Goal: Find specific page/section: Find specific page/section

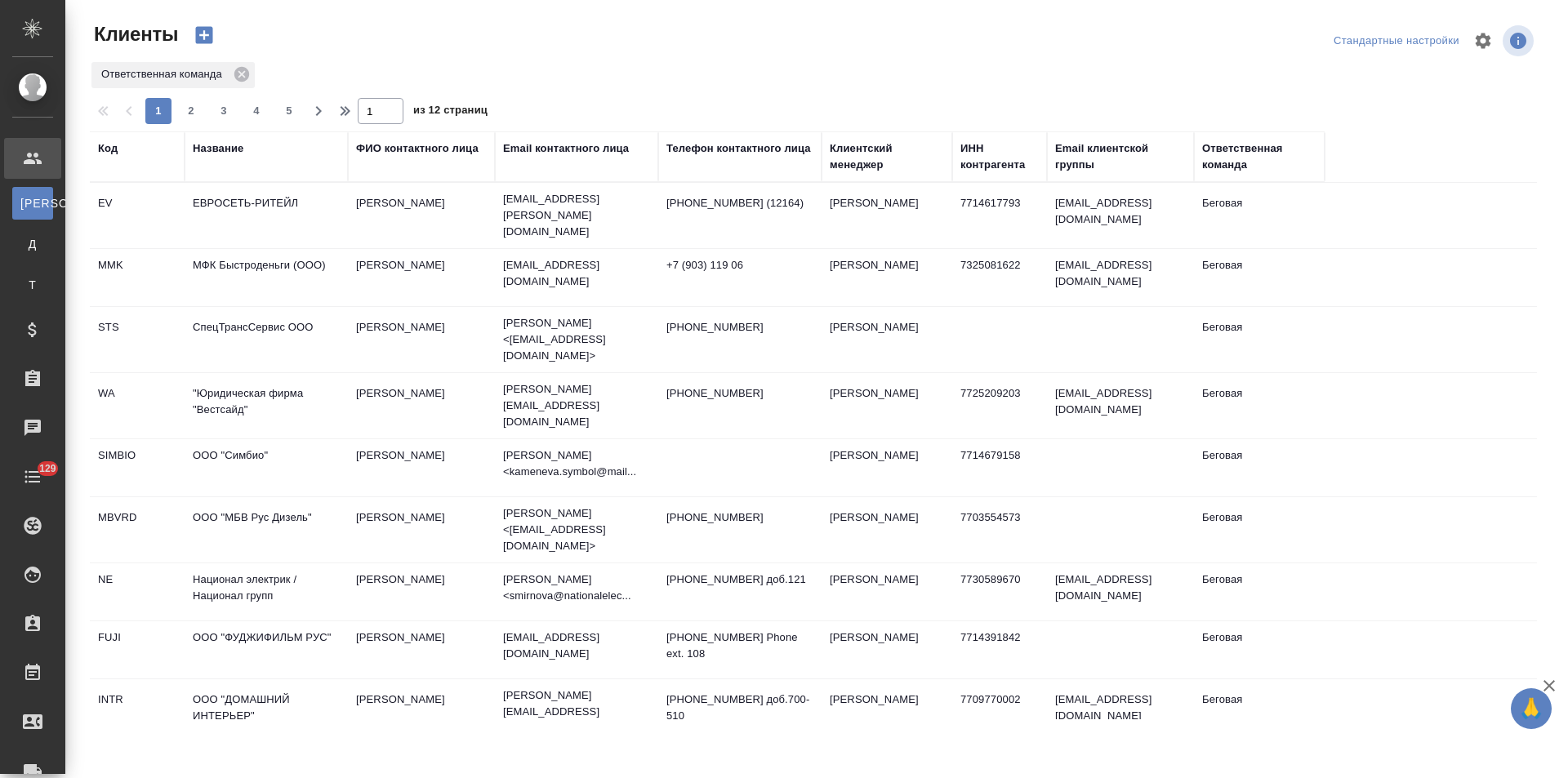
select select "RU"
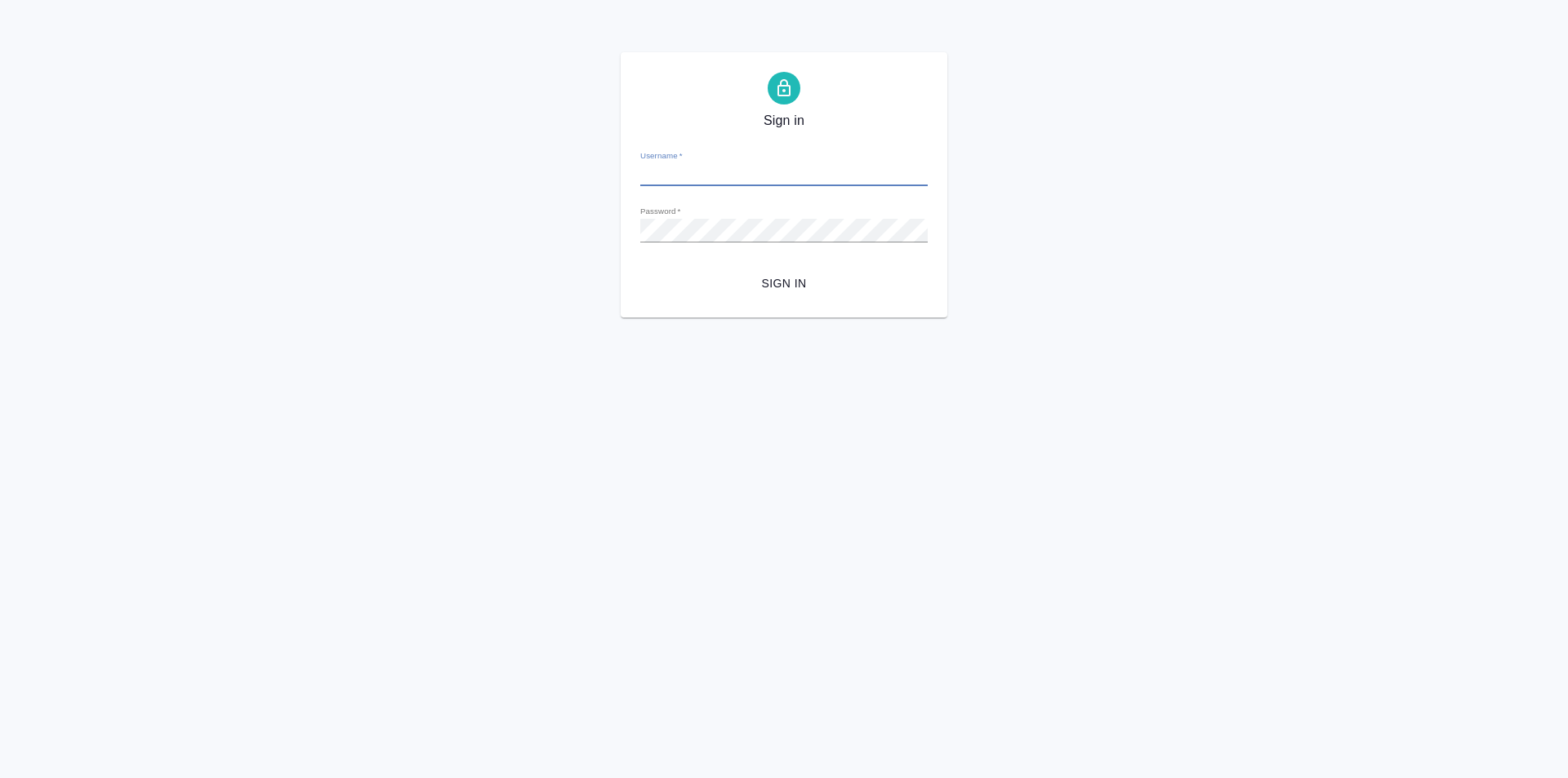
type input "[PERSON_NAME][EMAIL_ADDRESS][DOMAIN_NAME]"
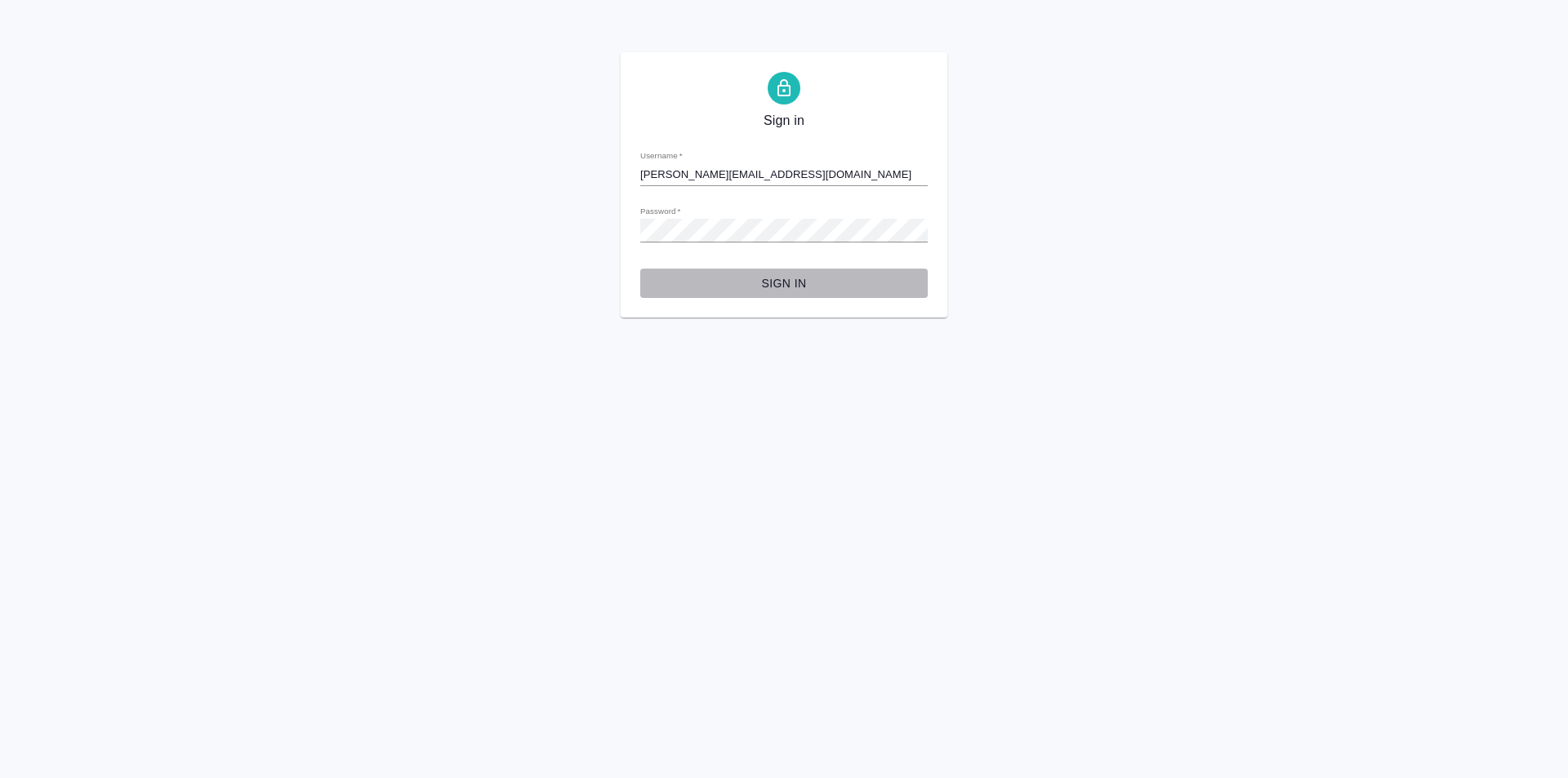
click at [794, 274] on span "Sign in" at bounding box center [784, 284] width 261 height 21
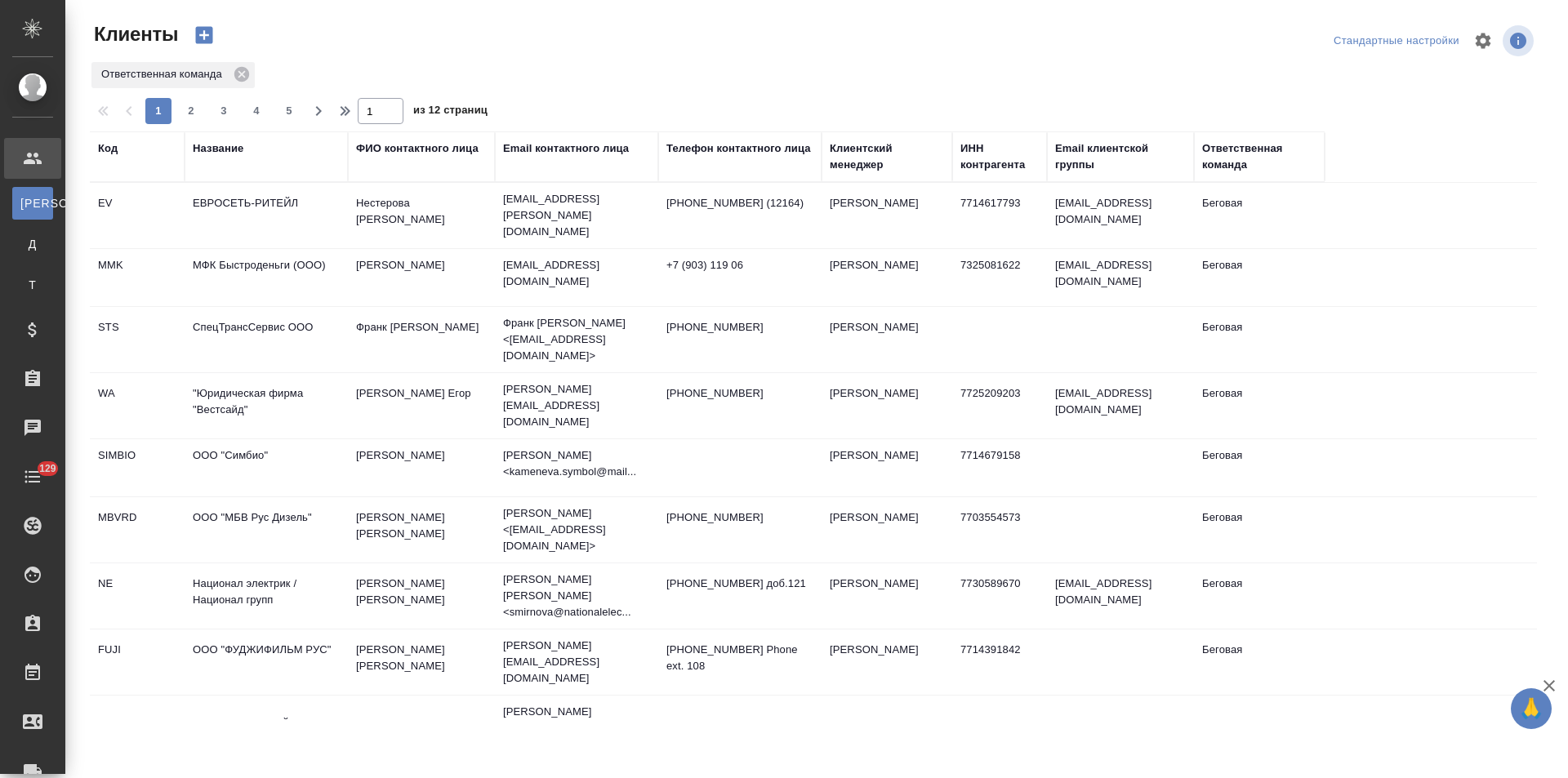
select select "RU"
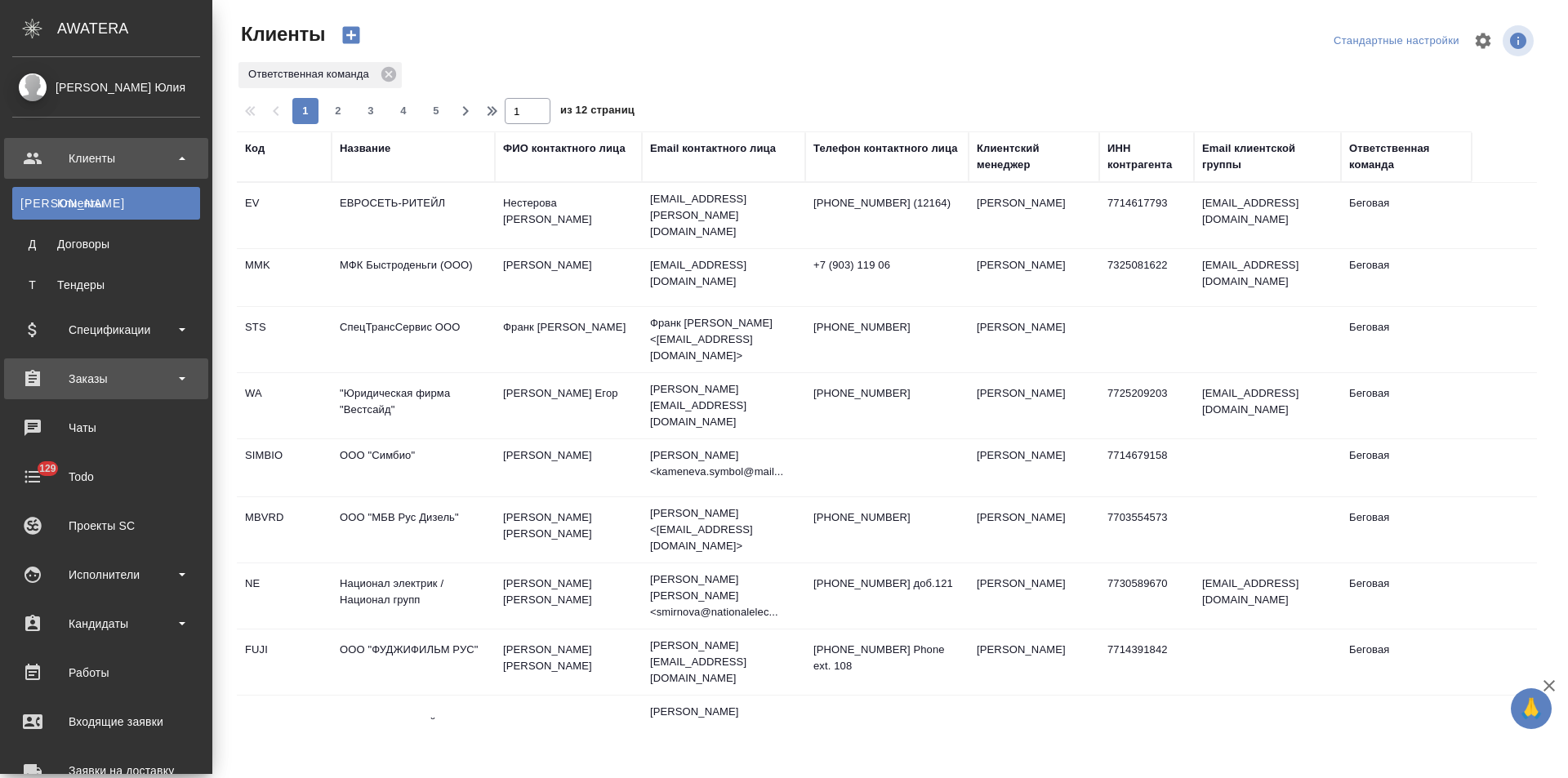
click at [125, 378] on div "Заказы" at bounding box center [105, 379] width 187 height 25
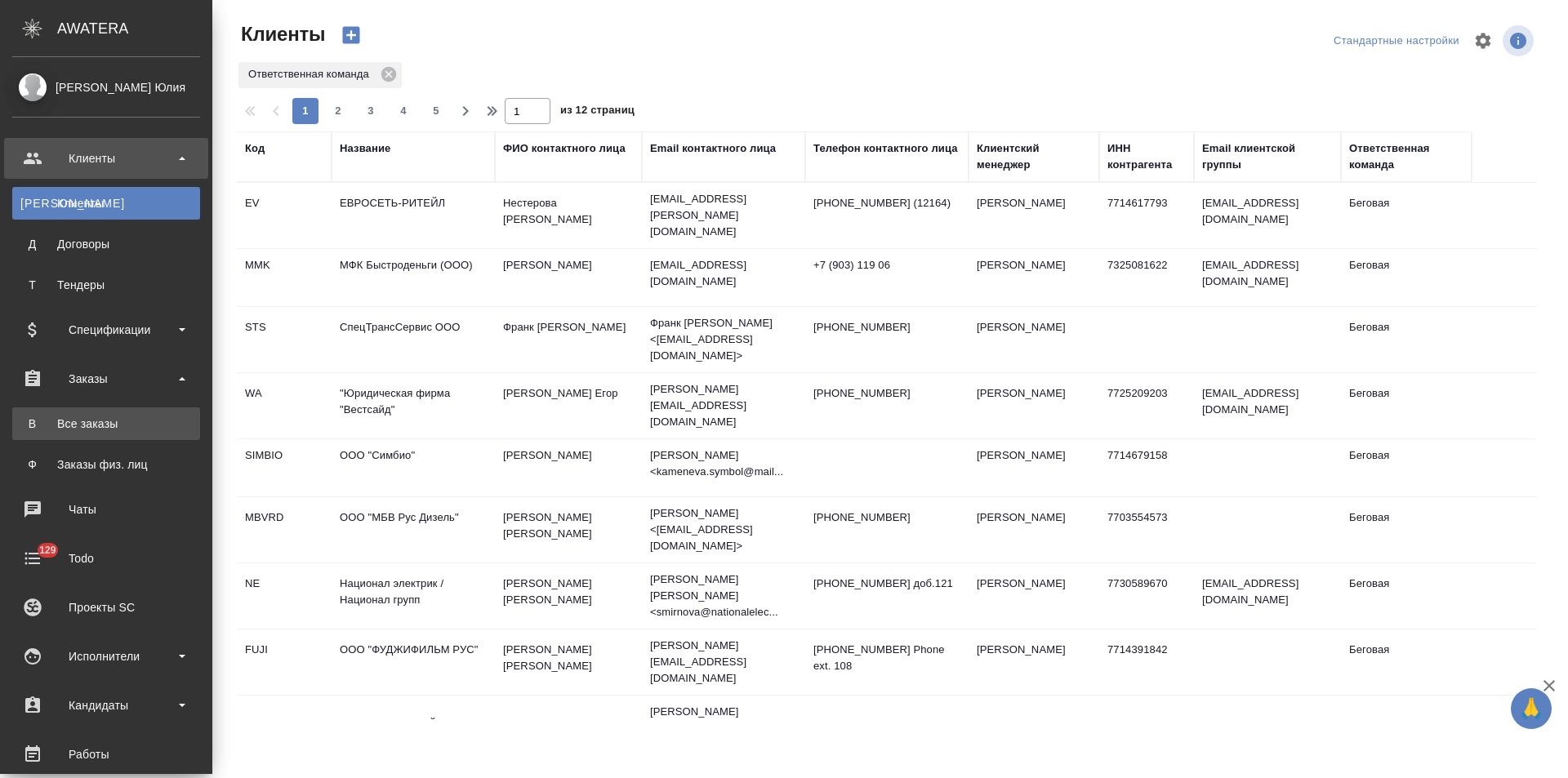
click at [125, 424] on div "Все заказы" at bounding box center [106, 424] width 172 height 17
